Goal: Transaction & Acquisition: Subscribe to service/newsletter

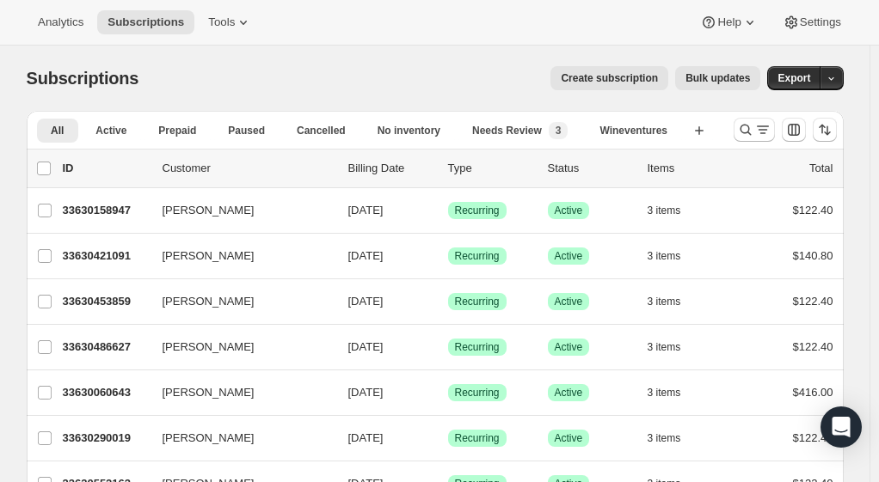
click at [621, 83] on span "Create subscription" at bounding box center [609, 78] width 97 height 14
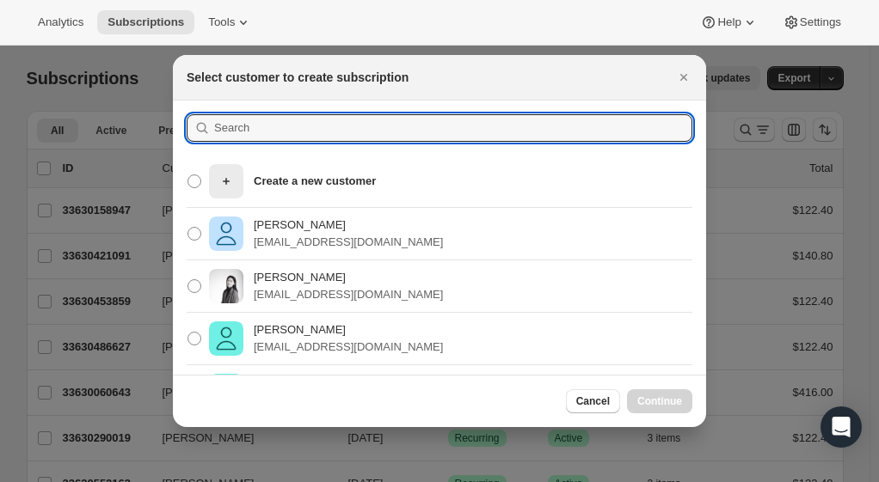
click at [429, 126] on input ":rc:" at bounding box center [453, 128] width 478 height 28
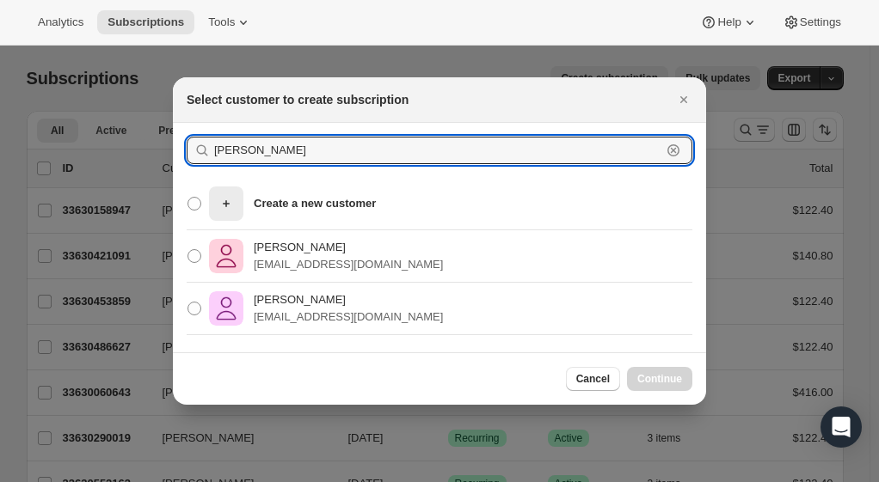
type input "[PERSON_NAME]"
click at [225, 204] on icon ":rc:" at bounding box center [226, 203] width 7 height 7
click at [188, 198] on input "Create a new customer" at bounding box center [187, 197] width 1 height 1
radio input "true"
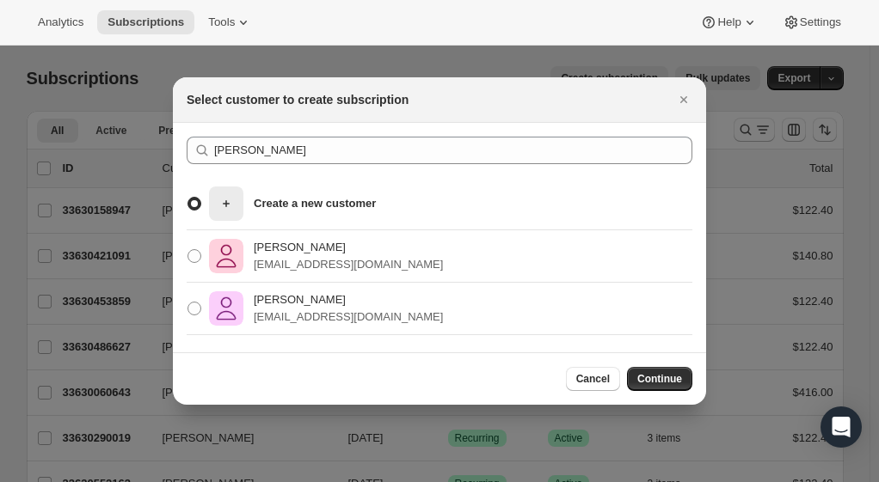
click at [662, 376] on span "Continue" at bounding box center [659, 379] width 45 height 14
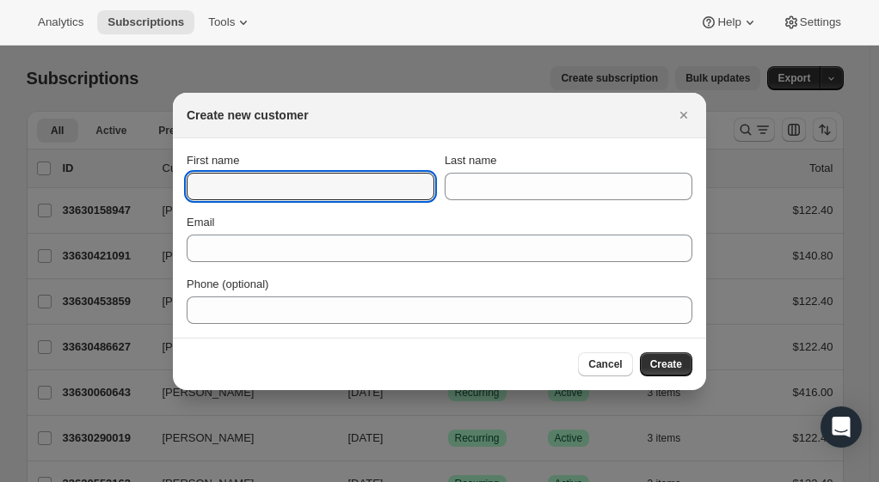
click at [404, 183] on input "First name" at bounding box center [311, 187] width 248 height 28
type input "[PERSON_NAME]"
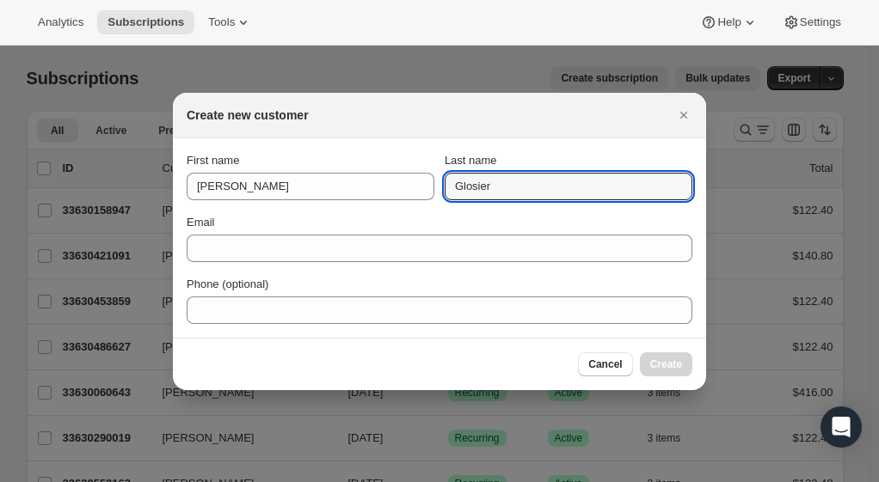
type input "Glosier"
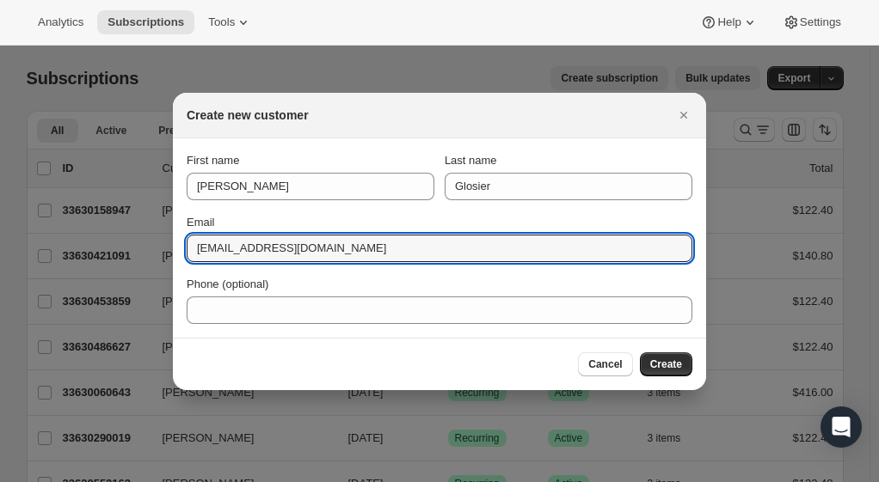
type input "[EMAIL_ADDRESS][DOMAIN_NAME]"
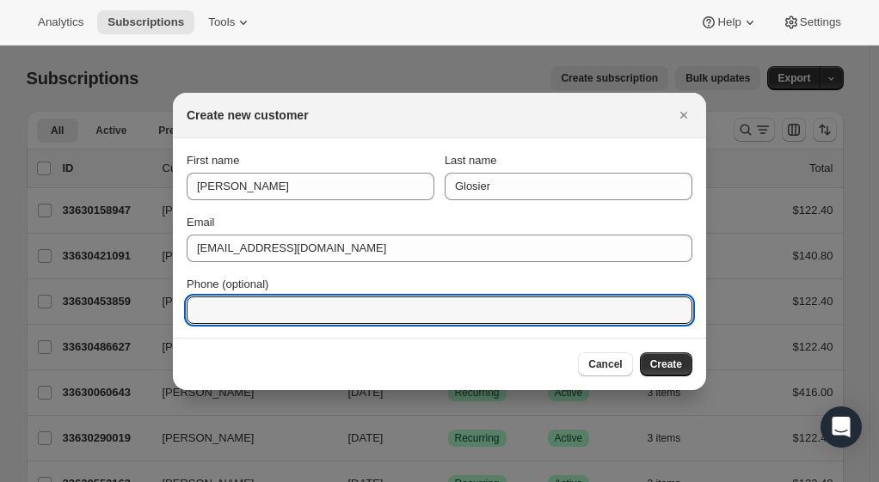
click at [674, 372] on button "Create" at bounding box center [666, 365] width 52 height 24
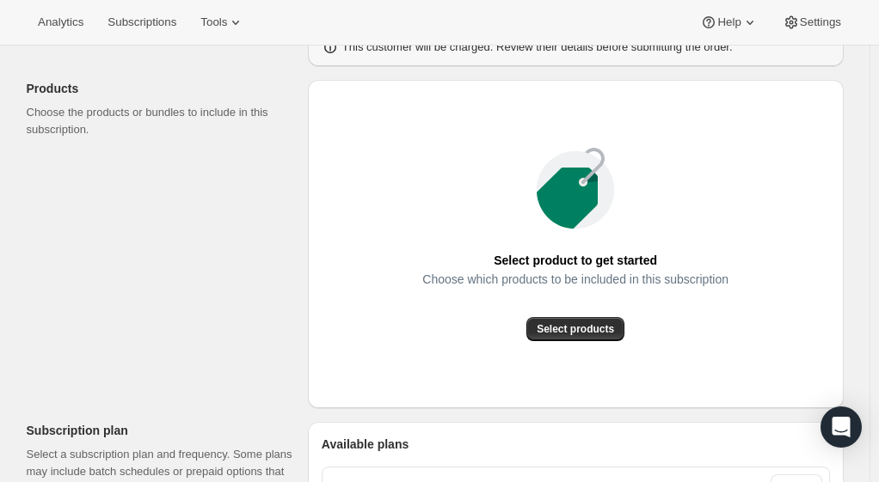
scroll to position [182, 0]
click at [599, 325] on span "Select products" at bounding box center [575, 330] width 77 height 14
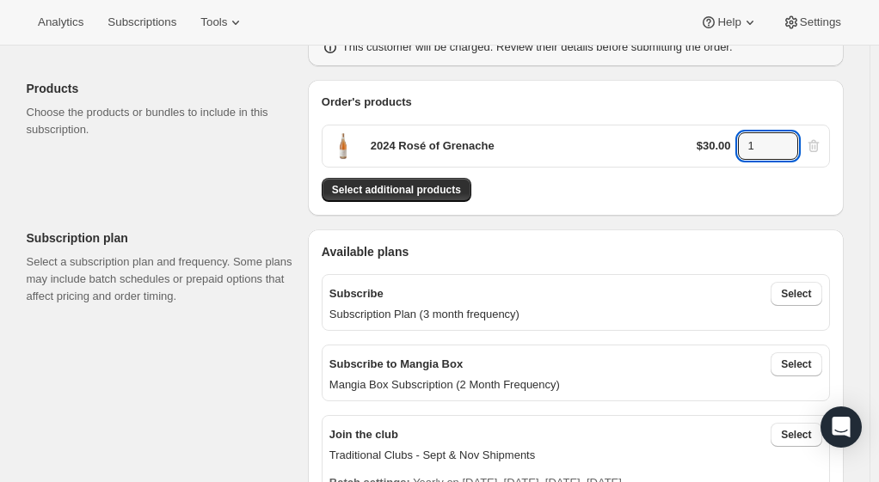
click at [784, 143] on icon at bounding box center [785, 151] width 17 height 17
click at [791, 139] on icon at bounding box center [785, 140] width 17 height 17
type input "3"
click at [624, 208] on div "Order's products 2024 Rosé of Grenache $30.00 3 Select additional products" at bounding box center [576, 148] width 536 height 136
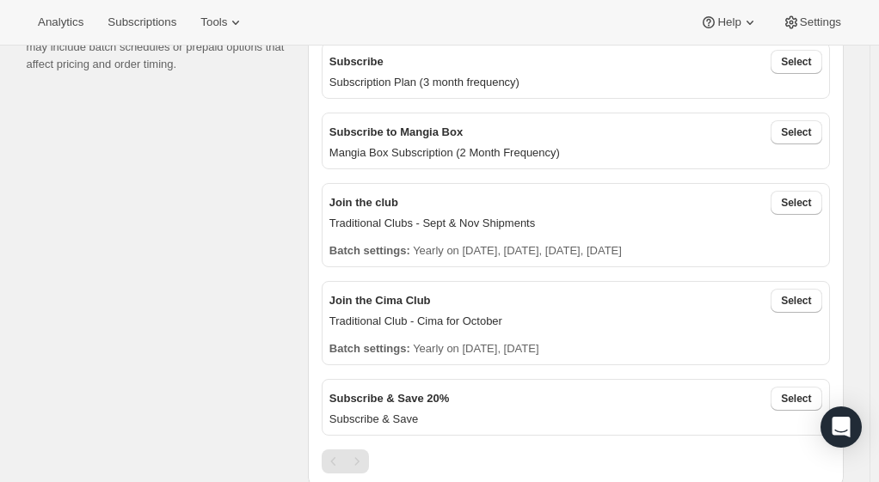
scroll to position [333, 0]
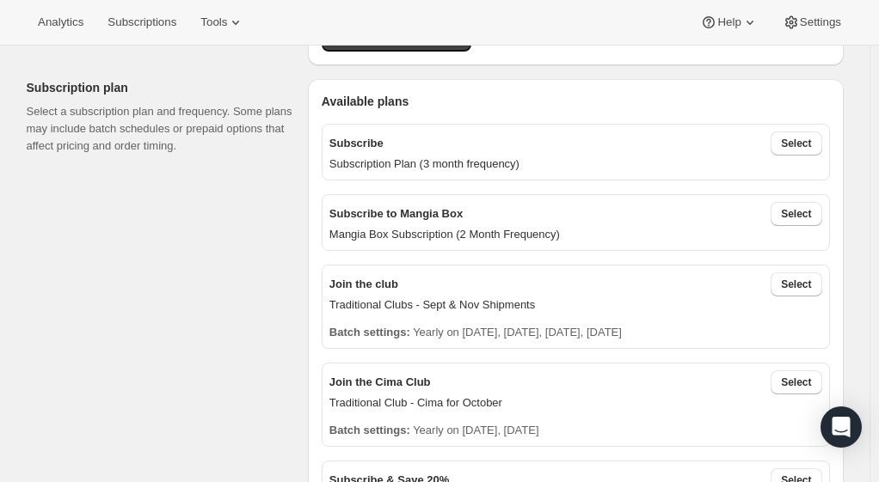
click at [821, 142] on button "Select" at bounding box center [796, 144] width 51 height 24
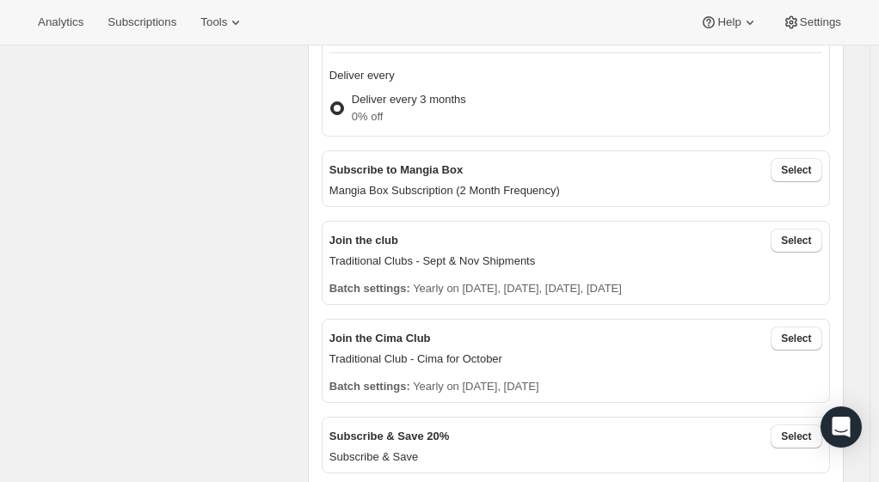
scroll to position [464, 0]
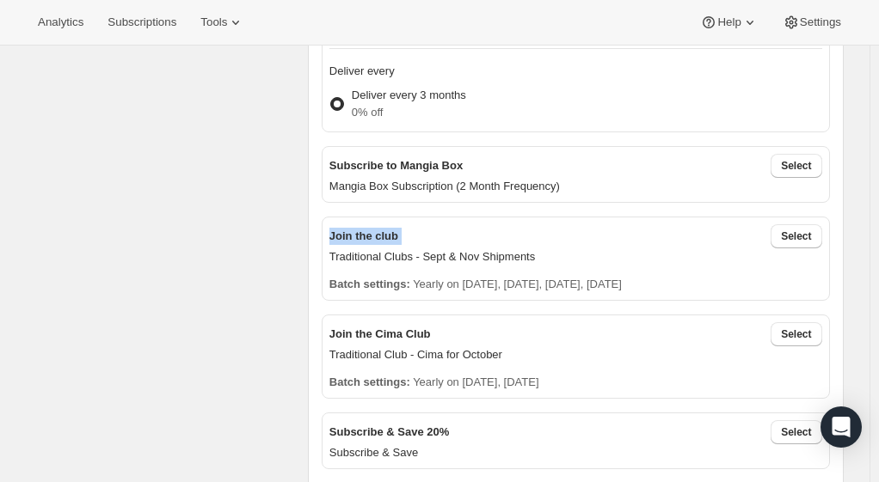
drag, startPoint x: 732, startPoint y: 219, endPoint x: 255, endPoint y: 220, distance: 477.3
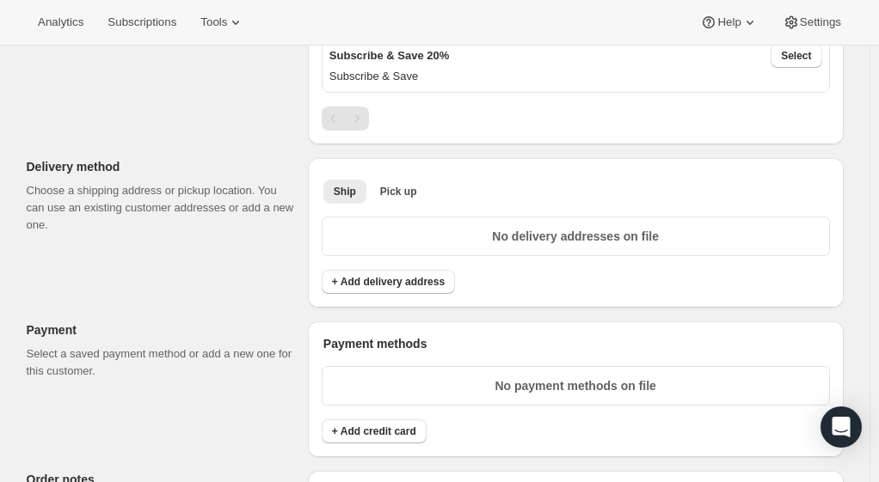
scroll to position [848, 0]
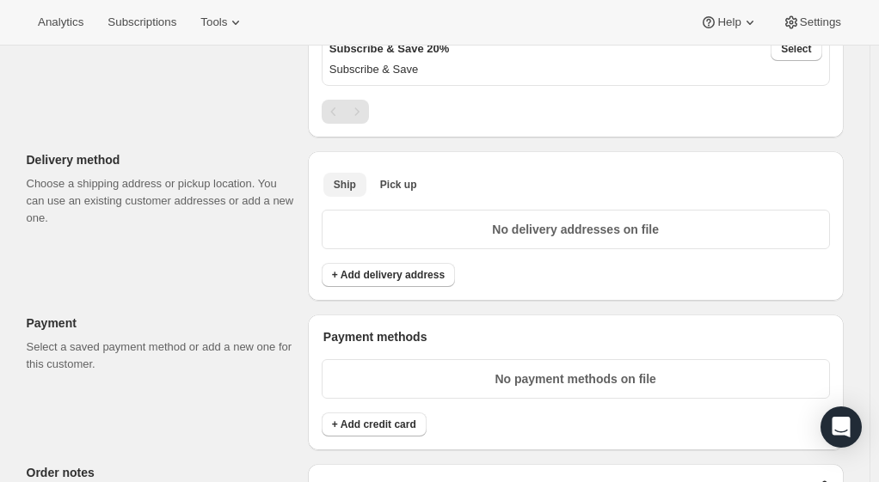
click at [392, 179] on span "Pick up" at bounding box center [398, 185] width 37 height 14
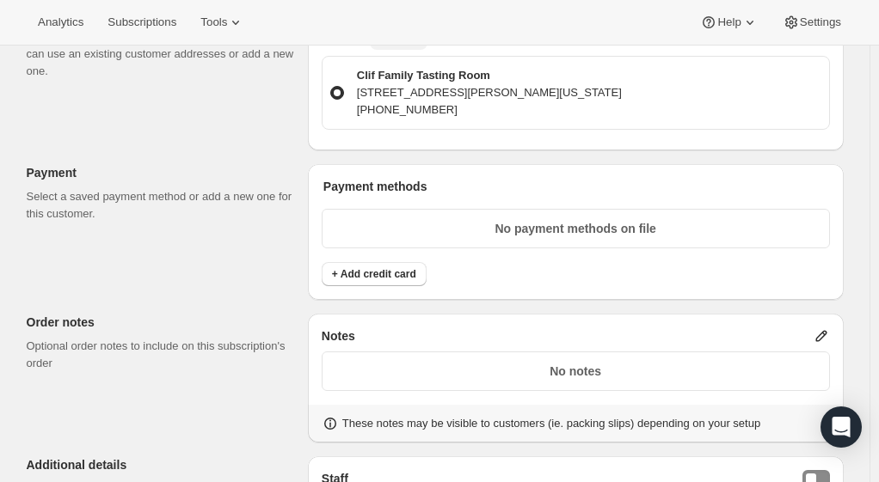
scroll to position [996, 0]
click at [378, 267] on span "+ Add credit card" at bounding box center [374, 274] width 84 height 14
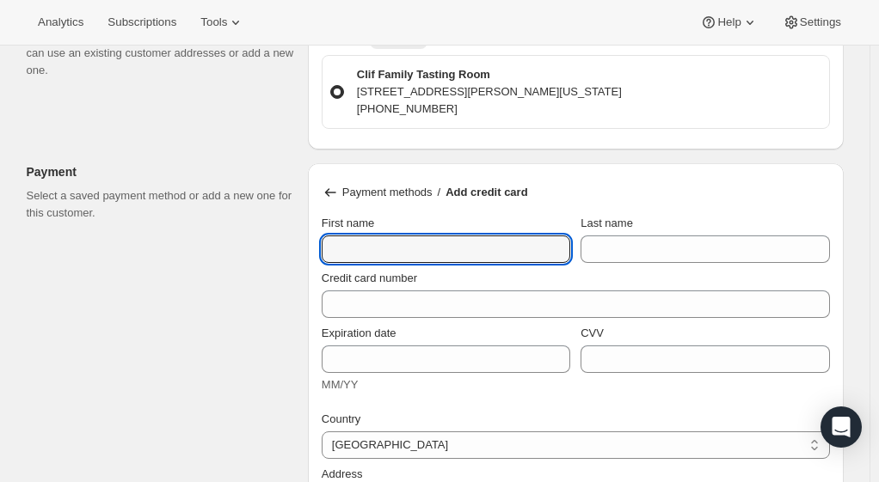
click at [380, 251] on input "First name" at bounding box center [446, 250] width 249 height 28
type input "j"
type input "[PERSON_NAME]"
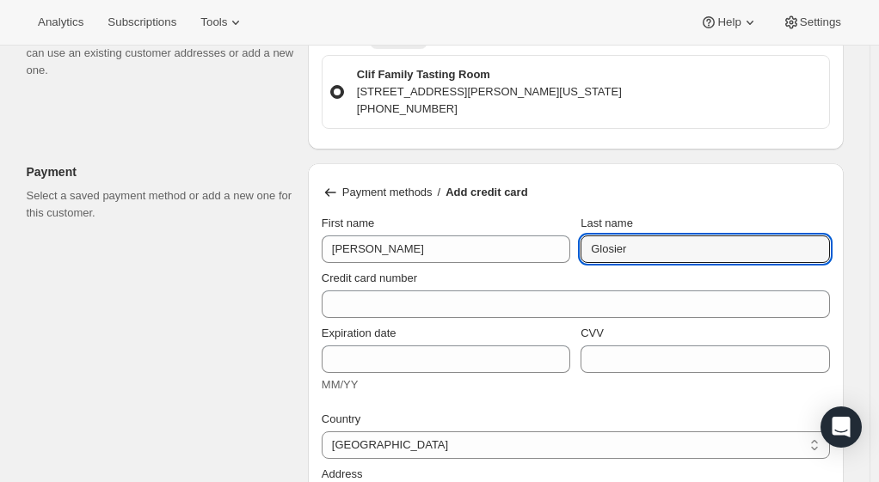
type input "Glosier"
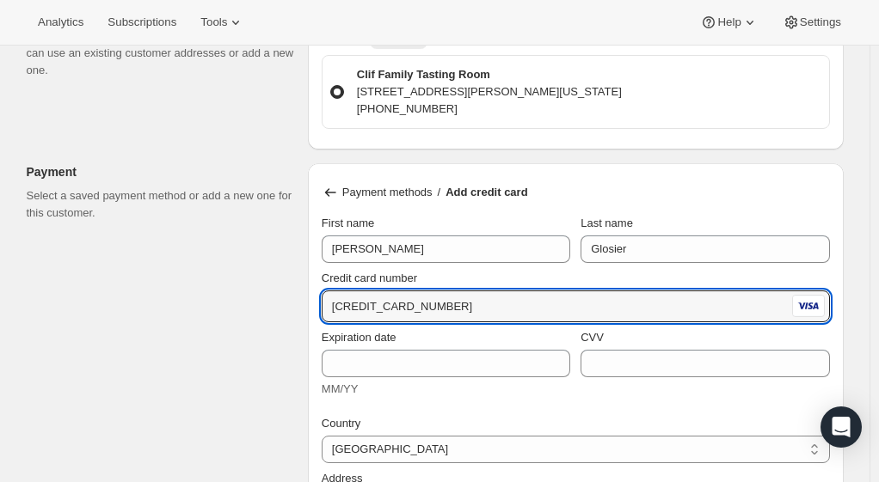
type input "[CREDIT_CARD_NUMBER]"
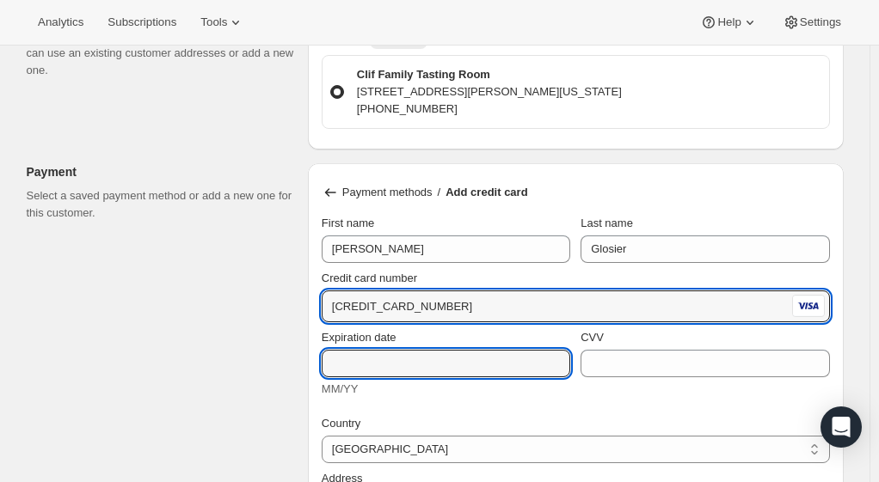
click at [418, 358] on input "Expiration date" at bounding box center [446, 364] width 249 height 28
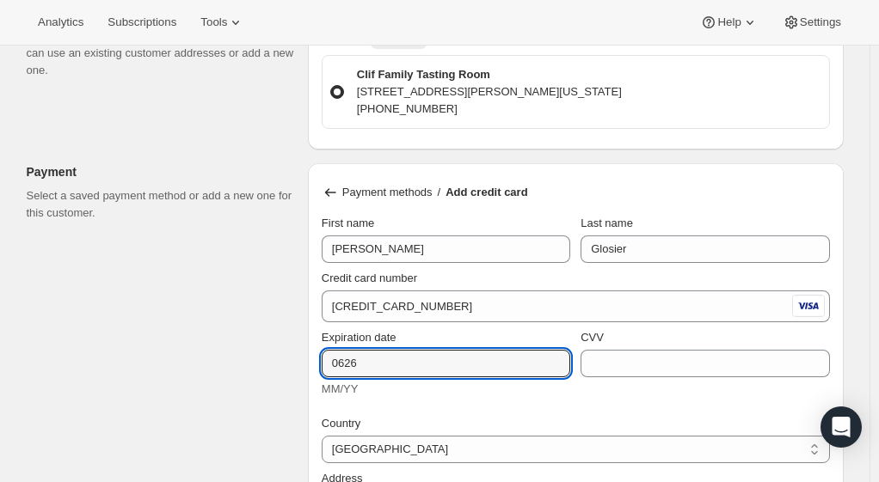
type input "0626"
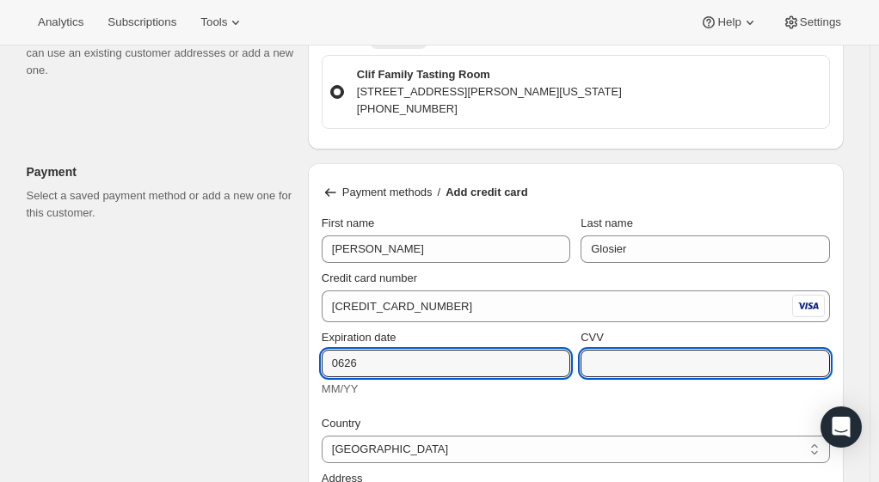
click at [638, 359] on input "CVV" at bounding box center [705, 364] width 249 height 28
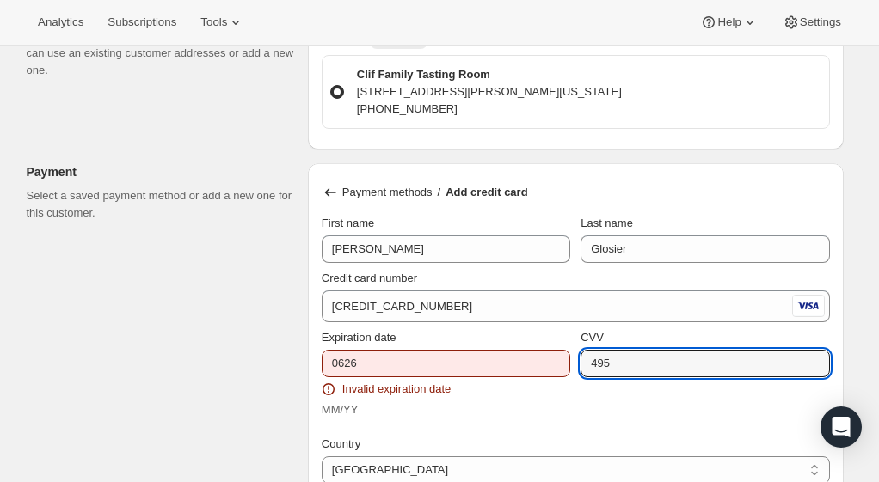
type input "495"
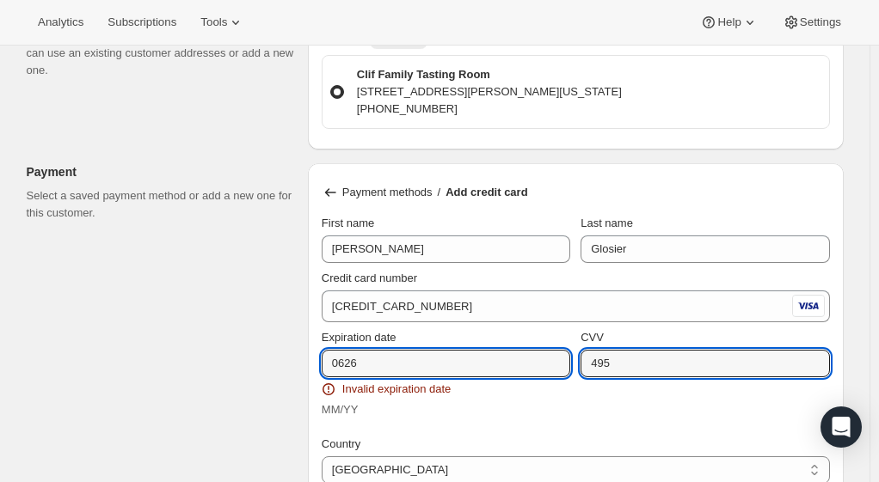
click at [402, 361] on input "0626" at bounding box center [446, 364] width 249 height 28
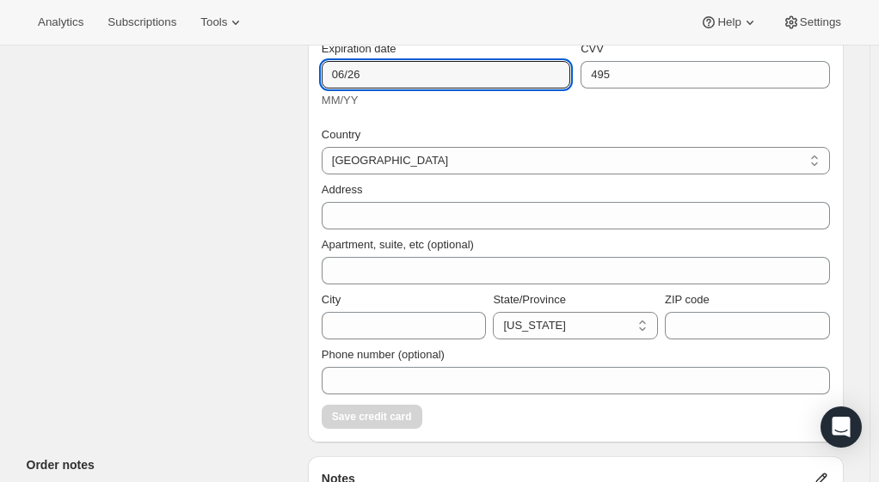
scroll to position [1286, 0]
type input "06/26"
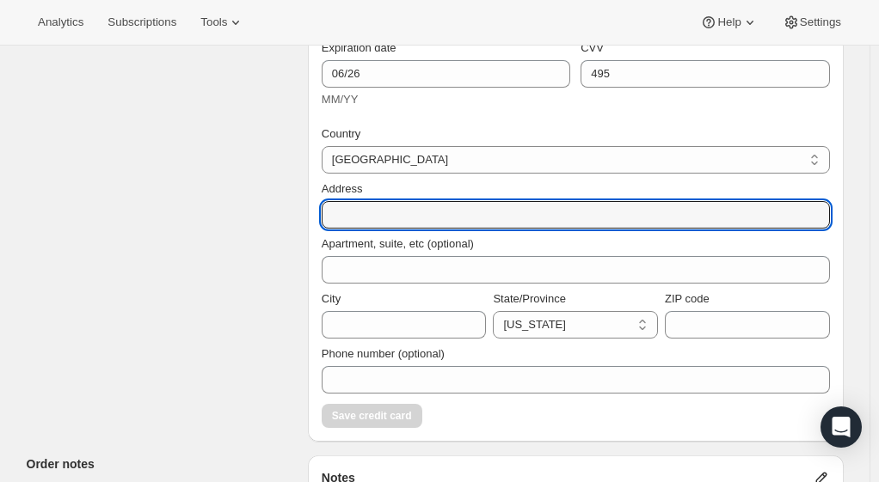
click at [372, 208] on input "Address" at bounding box center [576, 215] width 508 height 28
type input "[STREET_ADDRESS]"
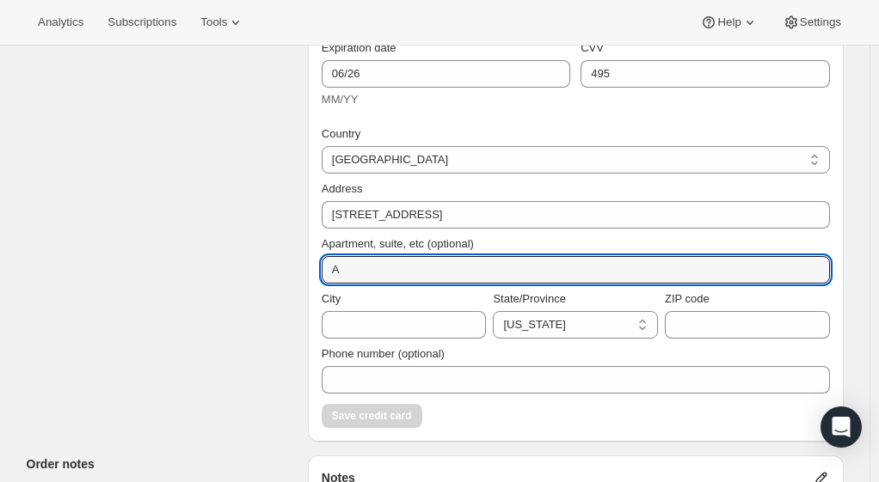
type input "A"
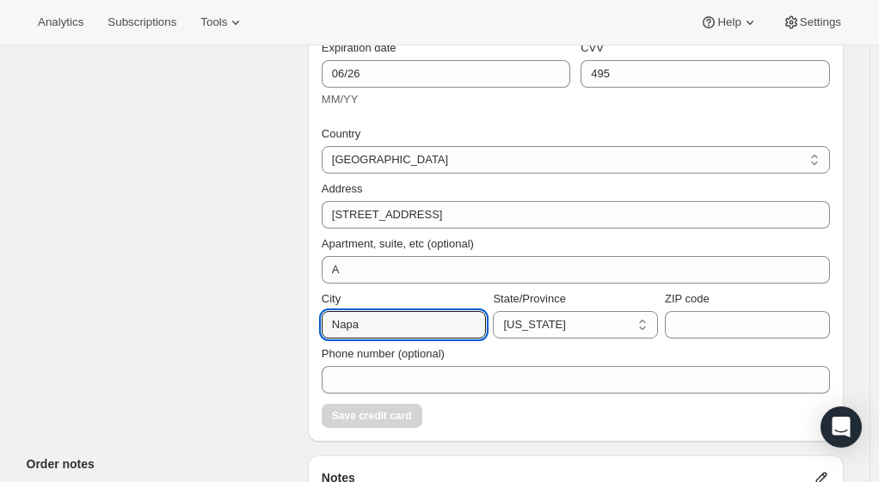
type input "Napa"
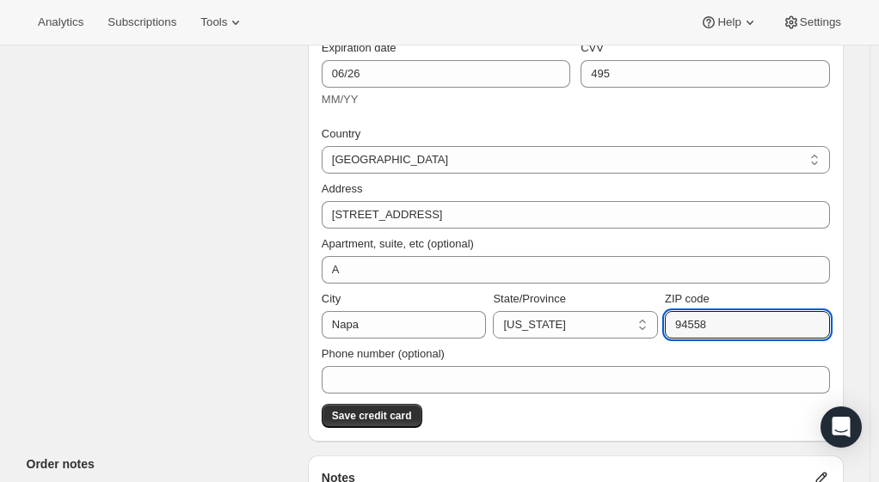
type input "94558"
click at [389, 415] on span "Save credit card" at bounding box center [372, 416] width 80 height 14
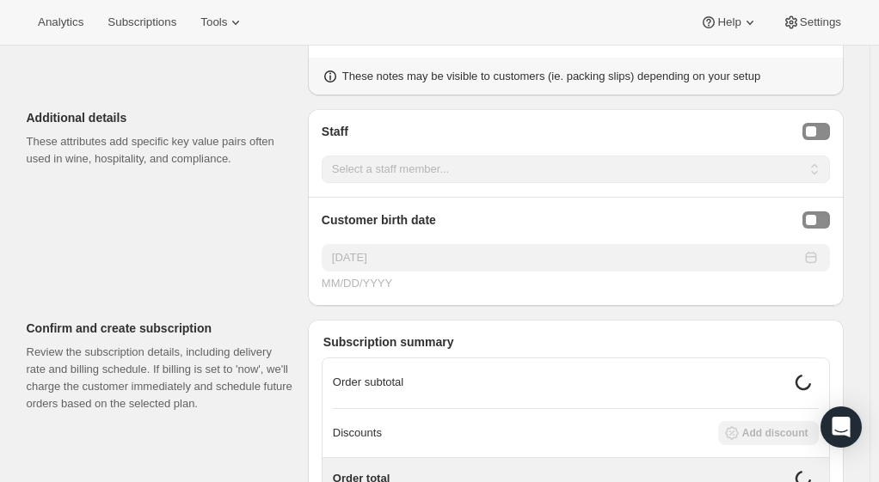
scroll to position [1342, 0]
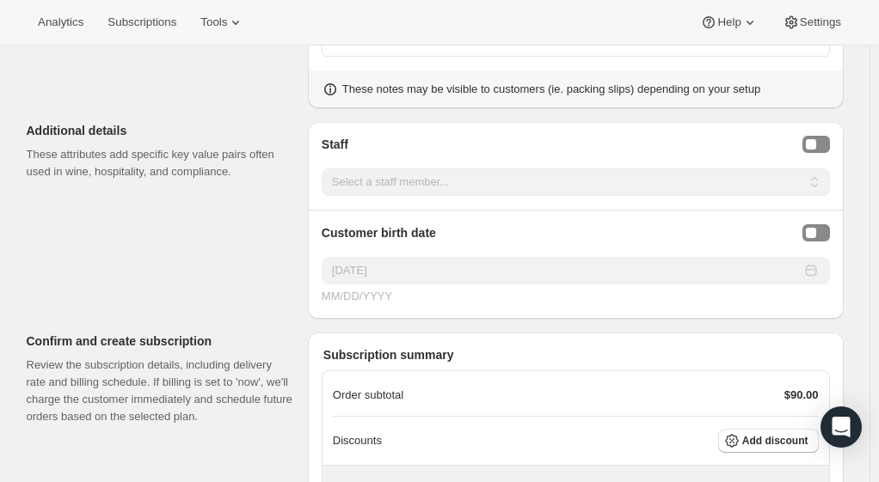
click at [824, 136] on button "Staff Selector" at bounding box center [816, 144] width 28 height 17
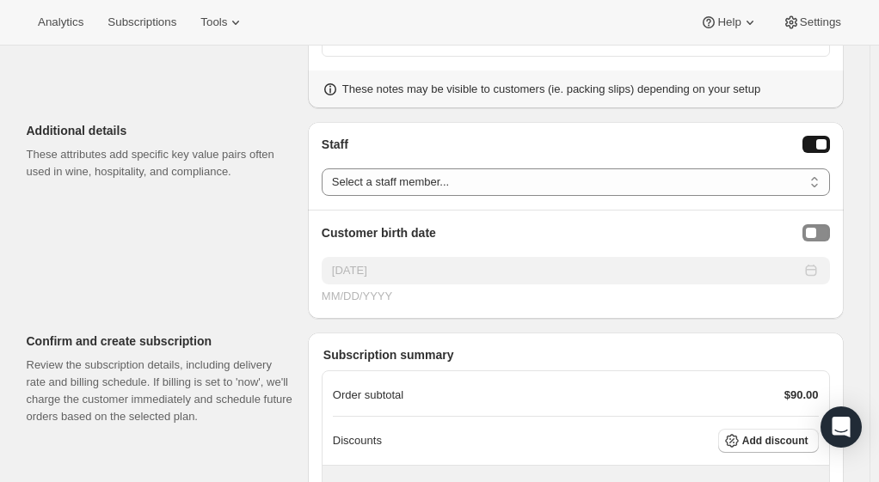
click at [459, 175] on select "Select a staff member... [PERSON_NAME] V America L Keegan B [PERSON_NAME] F [PE…" at bounding box center [576, 183] width 508 height 28
select select "associate-4"
click at [326, 169] on select "Select a staff member... [PERSON_NAME] V America L Keegan B [PERSON_NAME] F [PE…" at bounding box center [576, 183] width 508 height 28
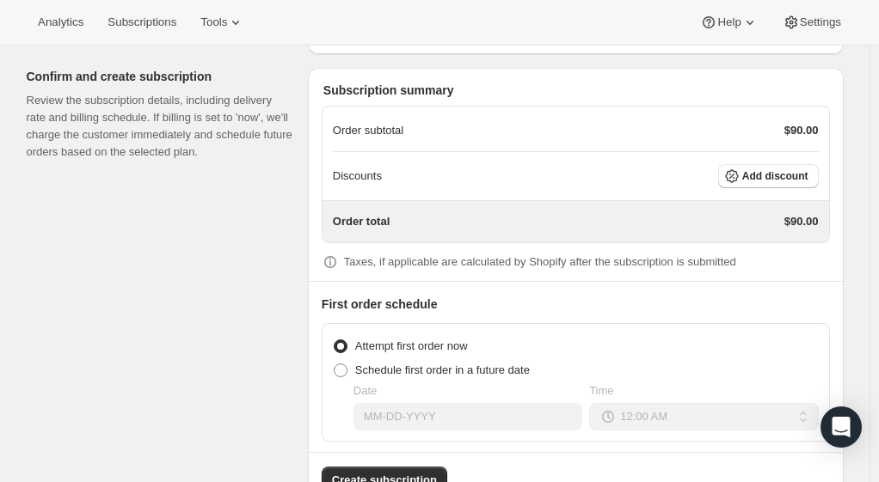
scroll to position [1649, 0]
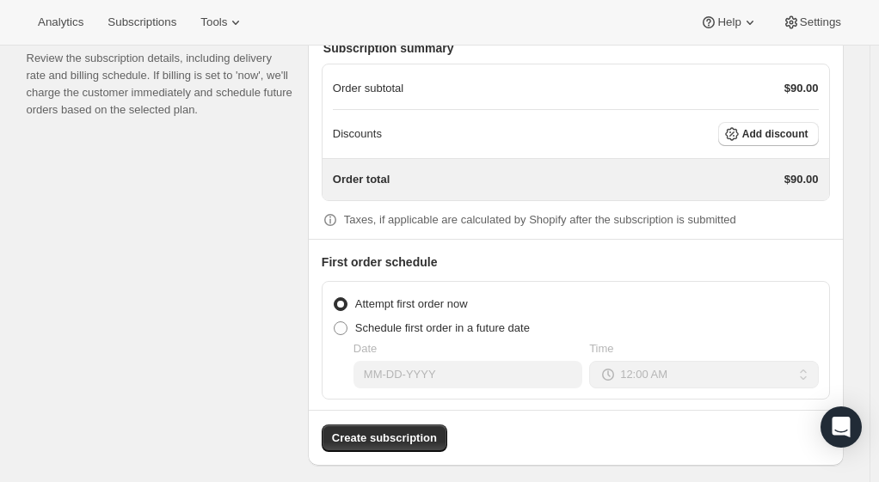
click at [344, 322] on span at bounding box center [341, 329] width 14 height 14
click at [335, 322] on input "Schedule first order in a future date" at bounding box center [334, 322] width 1 height 1
radio input "true"
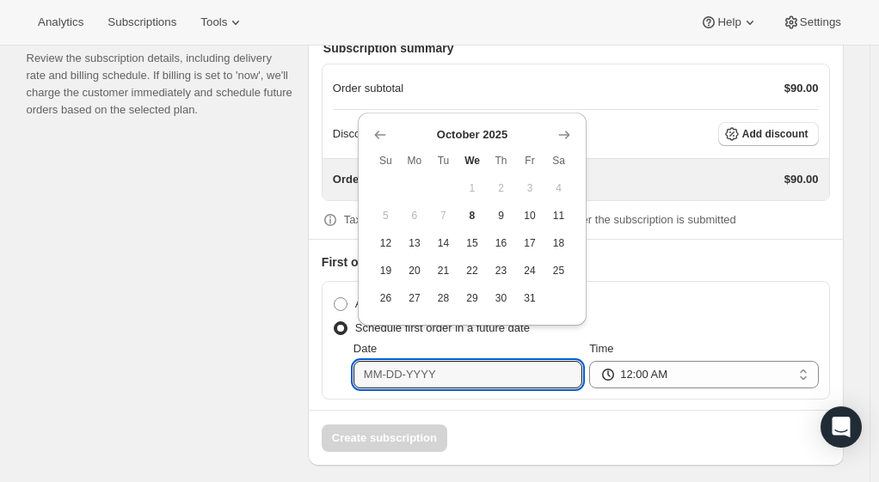
click at [433, 361] on input "Date" at bounding box center [467, 375] width 229 height 28
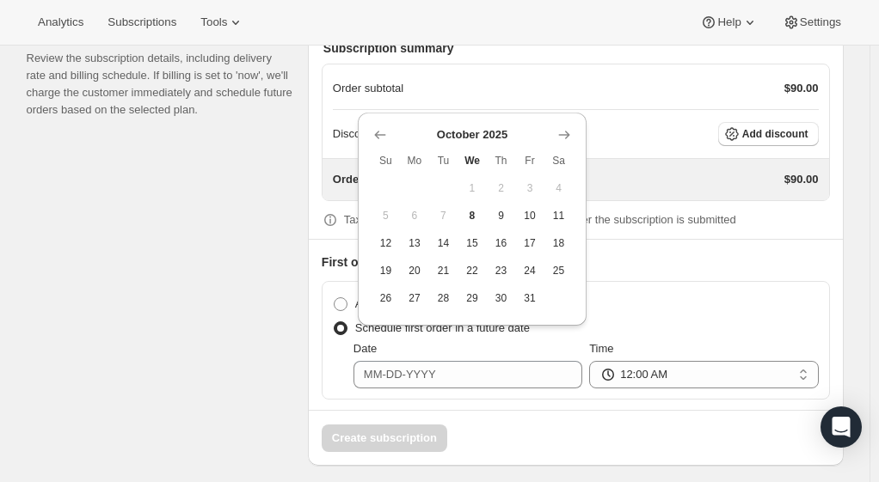
click at [558, 144] on button "Show next month, November 2025" at bounding box center [564, 135] width 24 height 24
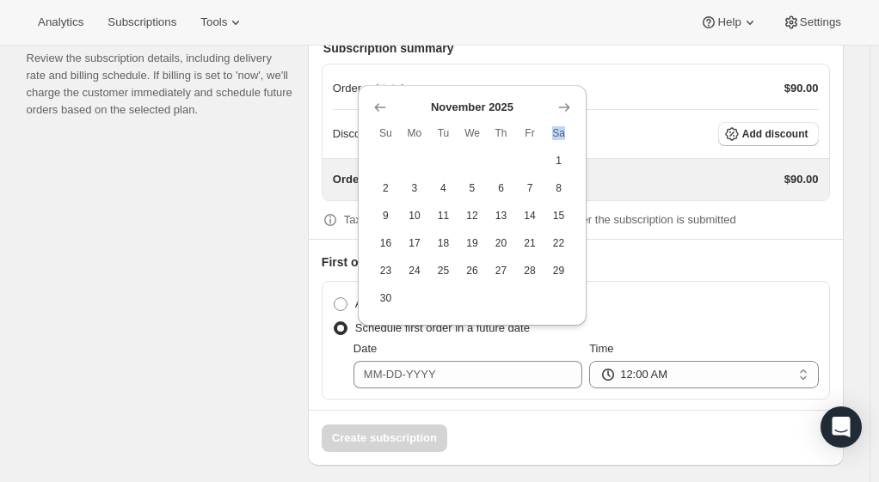
click at [558, 144] on th "Sa" at bounding box center [558, 134] width 29 height 28
click at [389, 265] on span "23" at bounding box center [385, 271] width 15 height 14
type input "[DATE]"
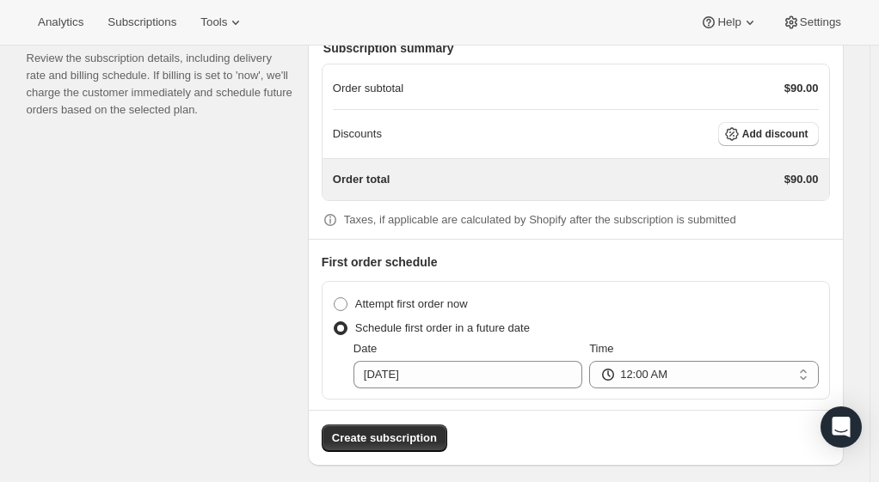
click at [370, 432] on span "Create subscription" at bounding box center [384, 438] width 105 height 17
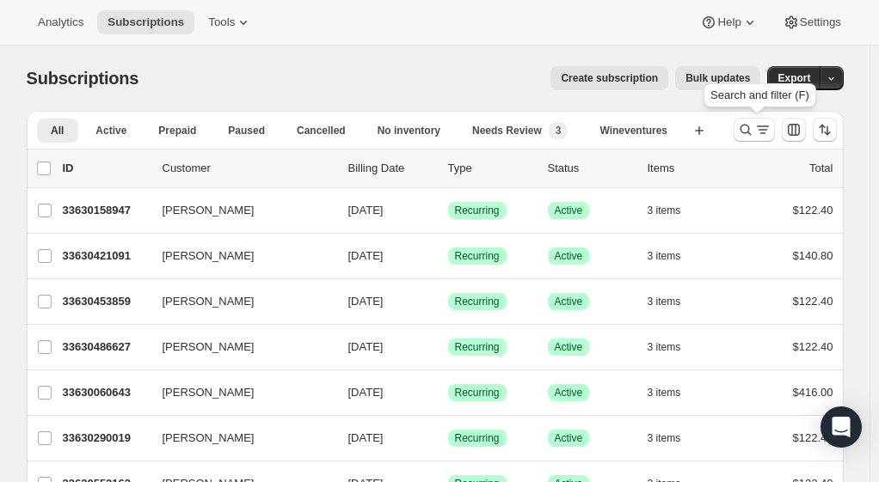
click at [753, 137] on icon "Search and filter results" at bounding box center [745, 129] width 17 height 17
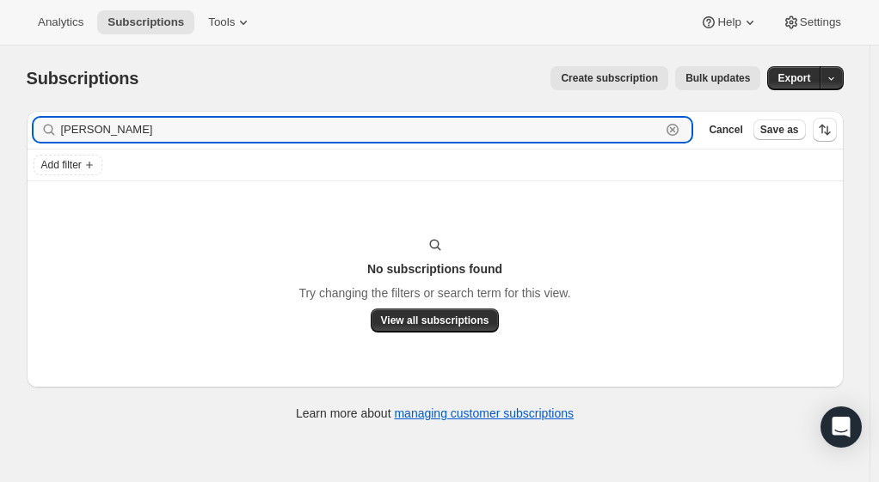
type input "[PERSON_NAME]"
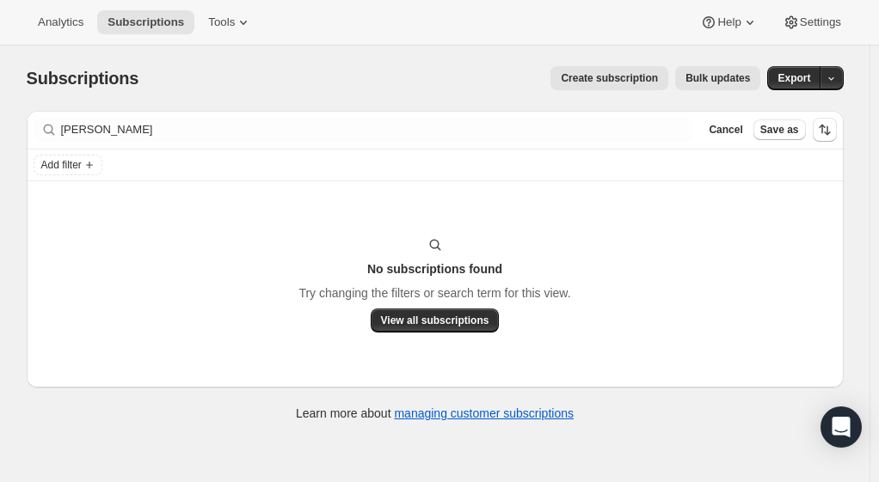
click at [464, 203] on div "No subscriptions found Try changing the filters or search term for this view. V…" at bounding box center [435, 284] width 817 height 206
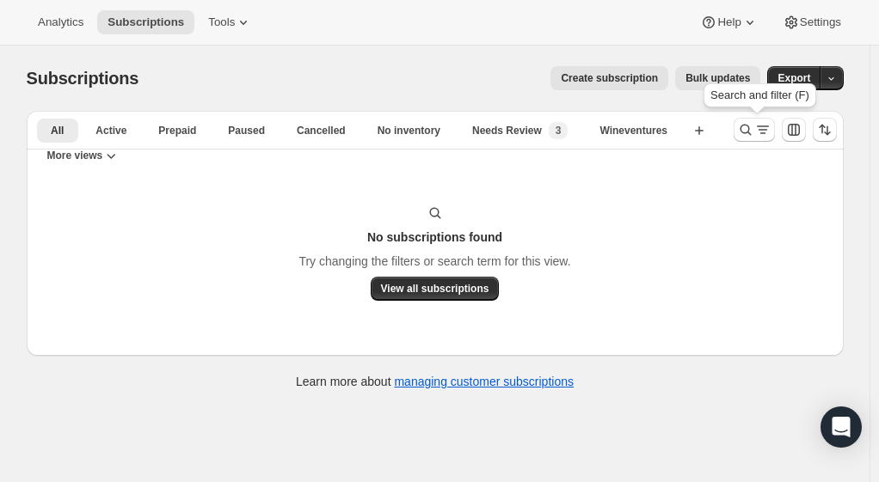
click at [747, 129] on icon "Search and filter results" at bounding box center [745, 129] width 17 height 17
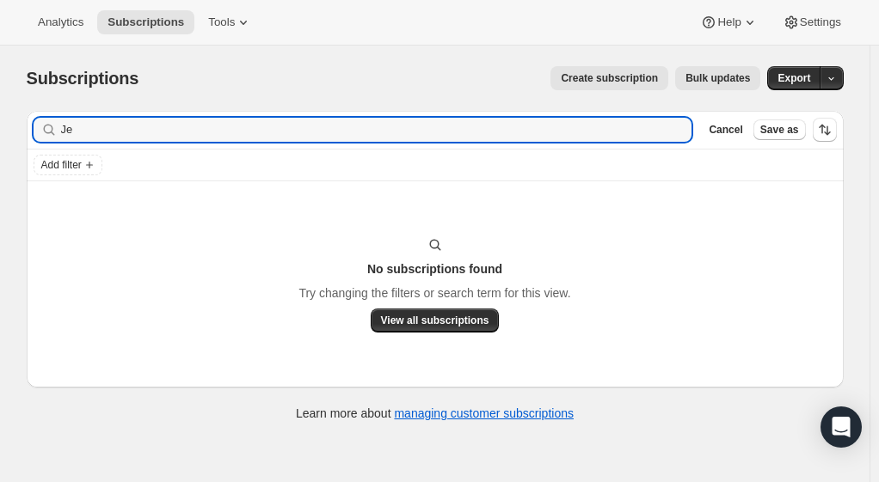
type input "J"
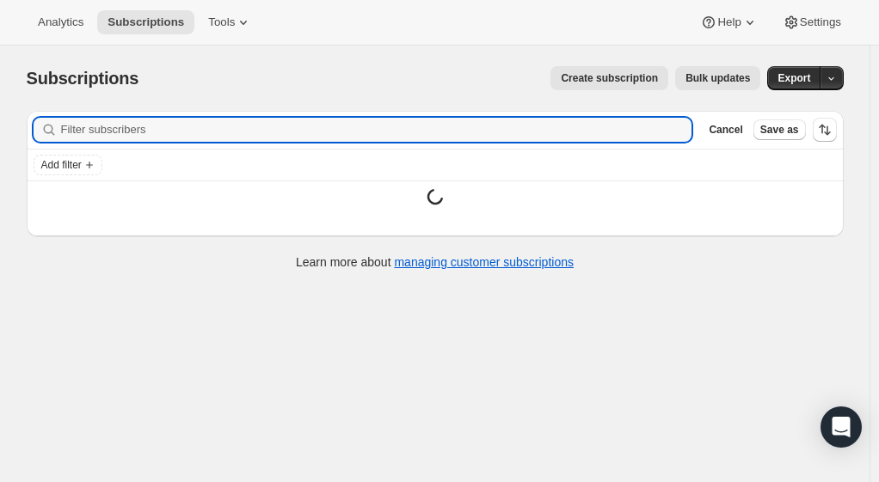
click at [740, 132] on span "Cancel" at bounding box center [726, 130] width 34 height 14
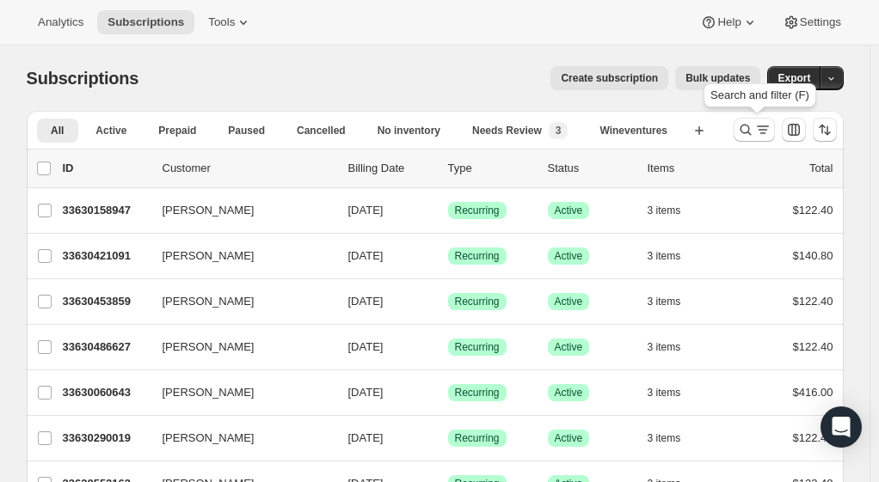
click at [749, 129] on icon "Search and filter results" at bounding box center [745, 129] width 17 height 17
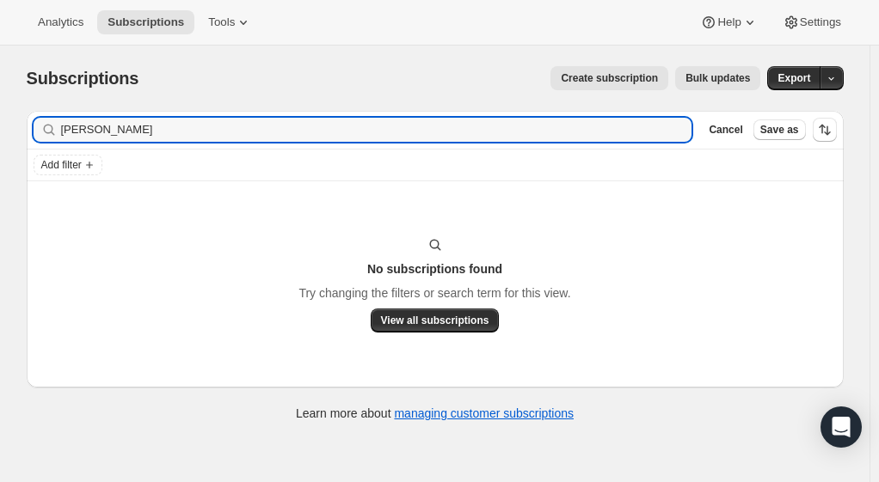
type input "[PERSON_NAME]"
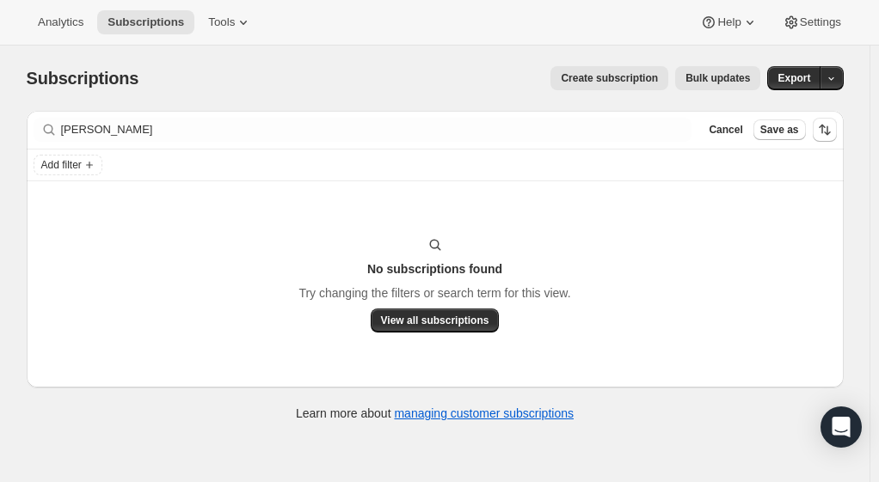
click at [729, 134] on span "Cancel" at bounding box center [726, 130] width 34 height 14
